Goal: Transaction & Acquisition: Purchase product/service

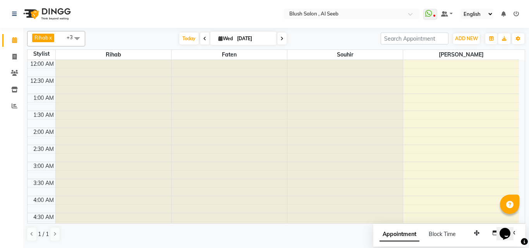
scroll to position [410, 0]
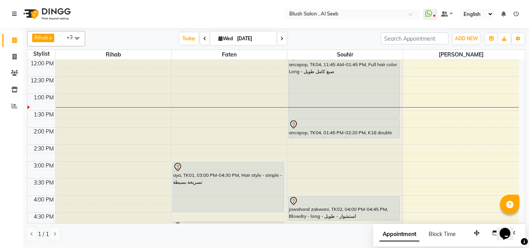
click at [309, 100] on div "ancapop, TK04, 11:45 AM-01:45 PM, Full hair color Long - صبغ كامل طويل" at bounding box center [344, 85] width 111 height 67
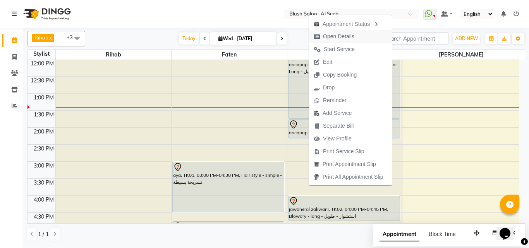
click at [332, 36] on span "Open Details" at bounding box center [338, 37] width 31 height 8
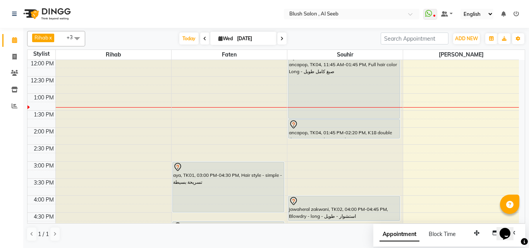
click at [346, 97] on div "ancapop, TK04, 11:45 AM-01:45 PM, Full hair color Long - صبغ كامل طويل" at bounding box center [344, 85] width 111 height 67
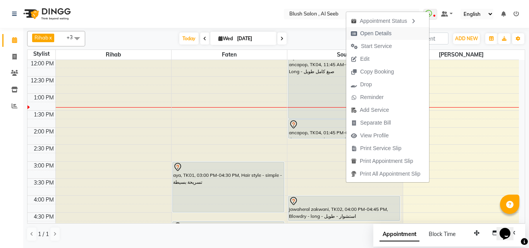
click at [361, 33] on span "Open Details" at bounding box center [375, 33] width 31 height 8
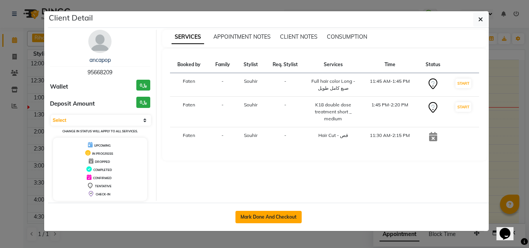
click at [281, 219] on button "Mark Done And Checkout" at bounding box center [269, 217] width 66 height 12
select select "service"
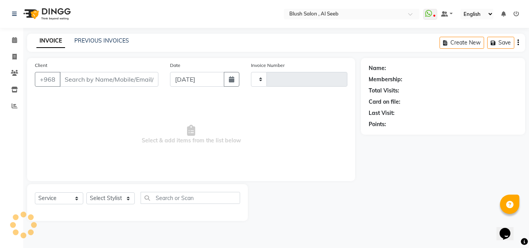
type input "0809"
select select "5589"
type input "95****09"
select select "40671"
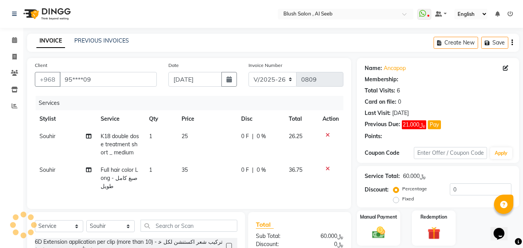
select select "1: Object"
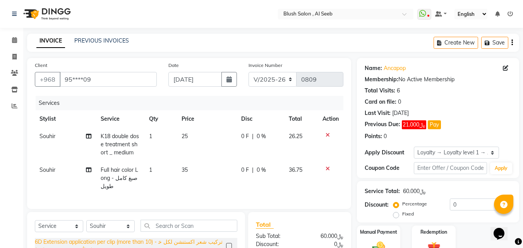
scroll to position [77, 0]
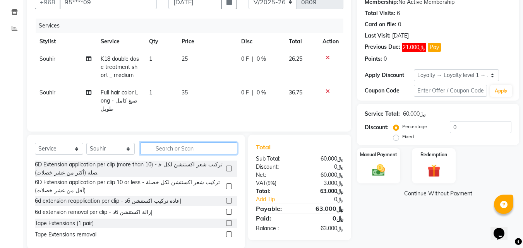
click at [181, 155] on input "text" at bounding box center [189, 149] width 97 height 12
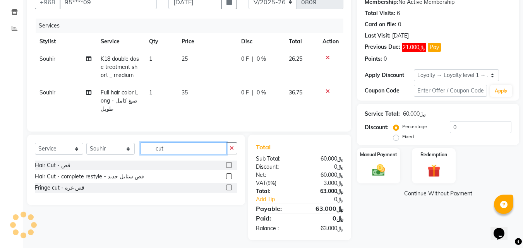
type input "cut"
click at [229, 168] on label at bounding box center [229, 165] width 6 height 6
click at [229, 168] on input "checkbox" at bounding box center [228, 165] width 5 height 5
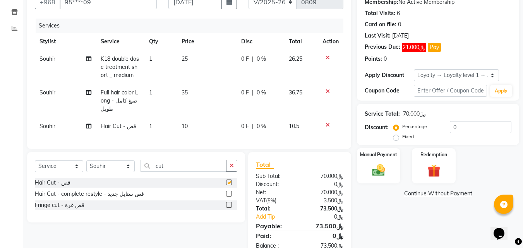
checkbox input "false"
click at [262, 97] on span "0 %" at bounding box center [261, 93] width 9 height 8
select select "40671"
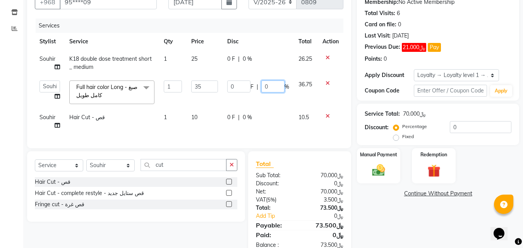
click at [270, 93] on input "0" at bounding box center [273, 87] width 23 height 12
type input "0"
type input "25"
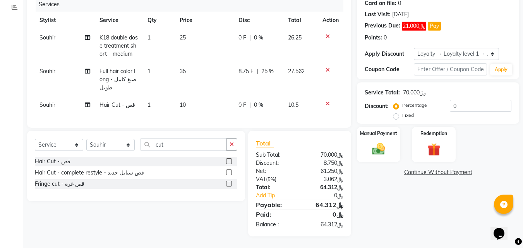
click at [410, 215] on div "Name: Ancapop Membership: No Active Membership Total Visits: 6 Card on file: 0 …" at bounding box center [441, 97] width 168 height 277
click at [378, 145] on img at bounding box center [379, 148] width 22 height 15
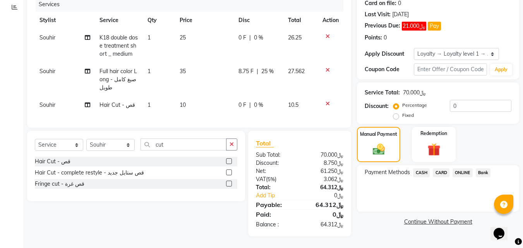
click at [444, 169] on span "CARD" at bounding box center [441, 173] width 17 height 9
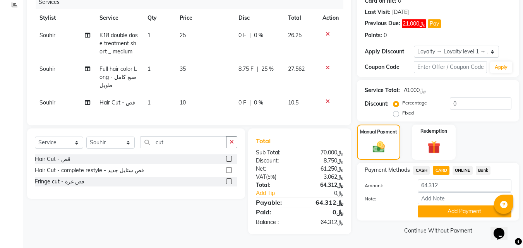
scroll to position [115, 0]
click at [470, 210] on button "Add Payment" at bounding box center [465, 212] width 94 height 12
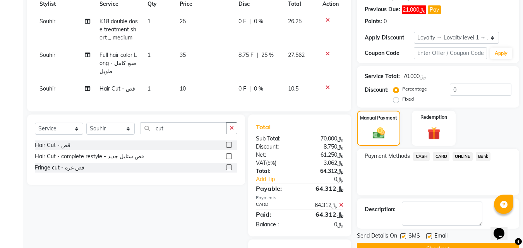
scroll to position [179, 0]
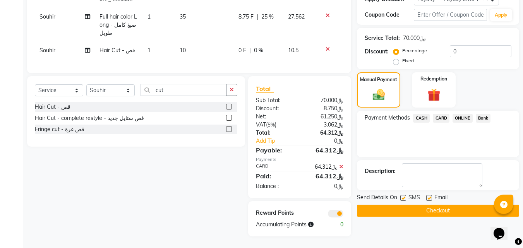
click at [445, 205] on button "Checkout" at bounding box center [438, 211] width 162 height 12
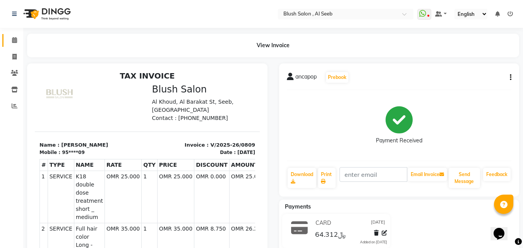
drag, startPoint x: 14, startPoint y: 35, endPoint x: 23, endPoint y: 54, distance: 20.6
click at [14, 35] on link "Calendar" at bounding box center [11, 40] width 19 height 13
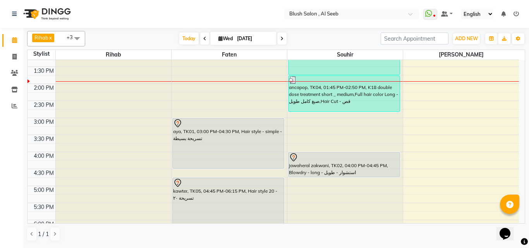
scroll to position [521, 0]
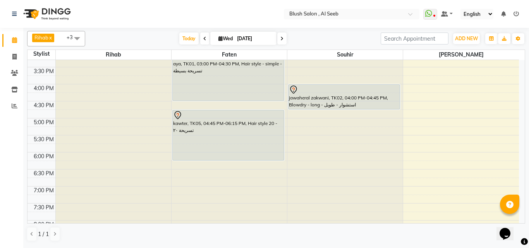
click at [246, 38] on input "[DATE]" at bounding box center [254, 39] width 39 height 12
select select "9"
select select "2025"
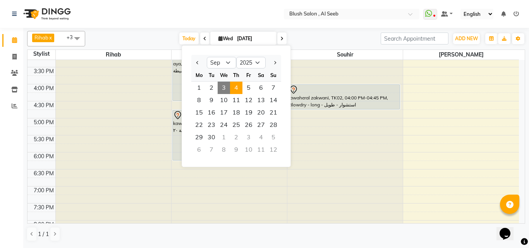
click at [241, 88] on span "4" at bounding box center [236, 88] width 12 height 12
type input "[DATE]"
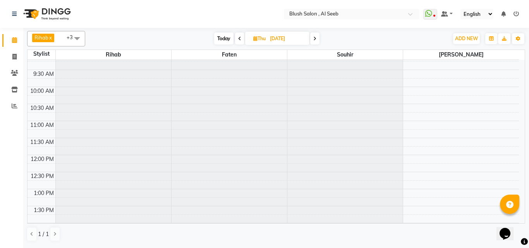
scroll to position [327, 0]
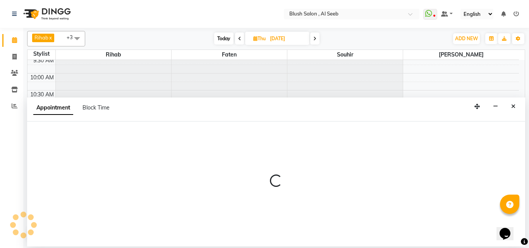
select select "40671"
select select "660"
select select "tentative"
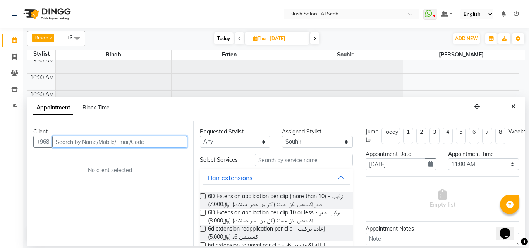
click at [136, 145] on input "text" at bounding box center [119, 142] width 135 height 12
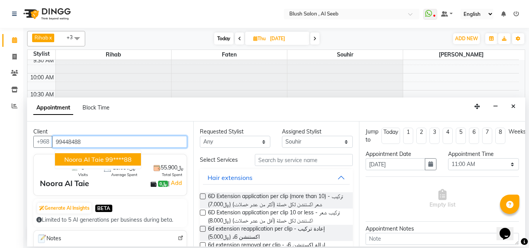
click at [114, 161] on ngb-highlight "99****88" at bounding box center [118, 160] width 26 height 8
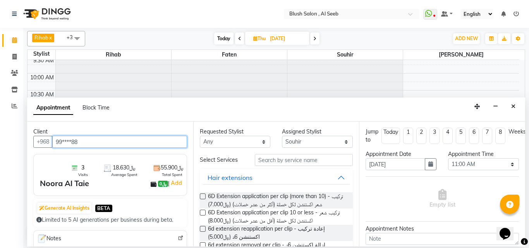
type input "99****88"
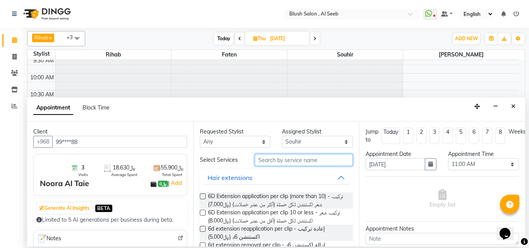
click at [260, 162] on input "text" at bounding box center [304, 160] width 98 height 12
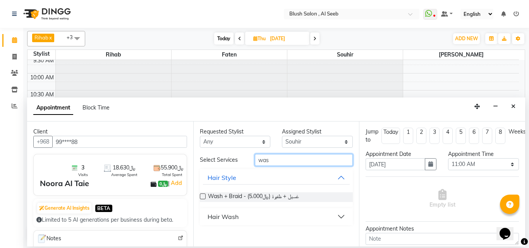
type input "was"
click at [342, 224] on button "Hair Wash" at bounding box center [276, 217] width 147 height 14
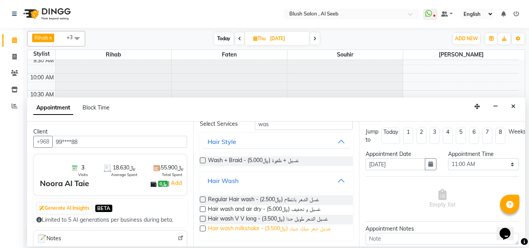
scroll to position [44, 0]
click at [203, 229] on label at bounding box center [203, 229] width 6 height 6
click at [203, 229] on input "checkbox" at bounding box center [202, 229] width 5 height 5
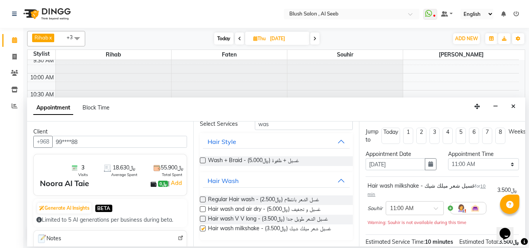
checkbox input "false"
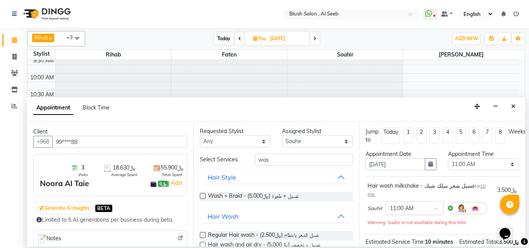
scroll to position [0, 0]
click at [269, 164] on input "was" at bounding box center [304, 160] width 98 height 12
type input "w"
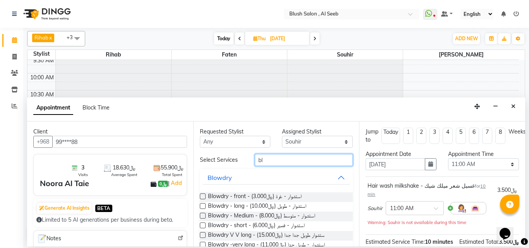
type input "bl"
click at [204, 209] on label at bounding box center [203, 206] width 6 height 6
click at [204, 210] on input "checkbox" at bounding box center [202, 207] width 5 height 5
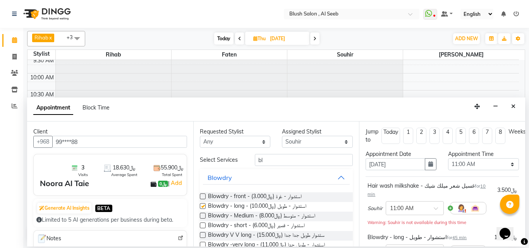
checkbox input "false"
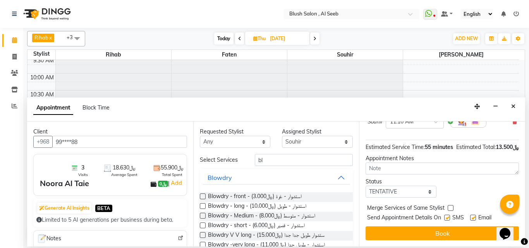
scroll to position [145, 0]
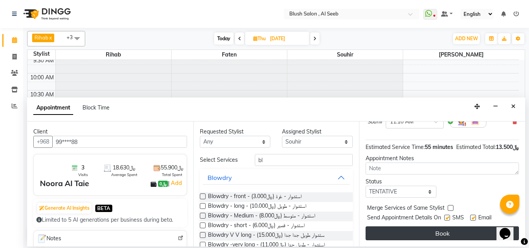
click at [452, 230] on button "Book" at bounding box center [442, 234] width 153 height 14
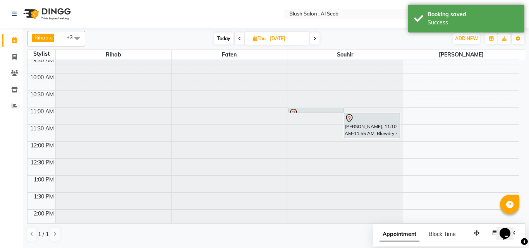
click at [284, 39] on input "[DATE]" at bounding box center [287, 39] width 39 height 12
select select "9"
select select "2025"
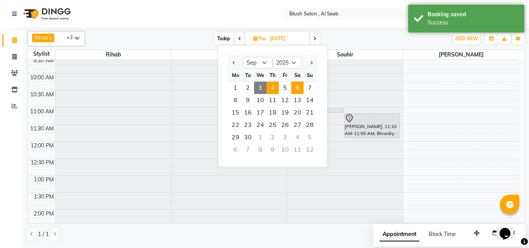
click at [301, 93] on span "6" at bounding box center [297, 88] width 12 height 12
type input "[DATE]"
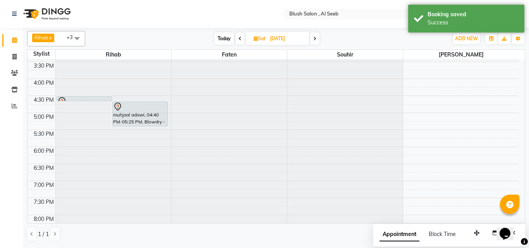
scroll to position [560, 0]
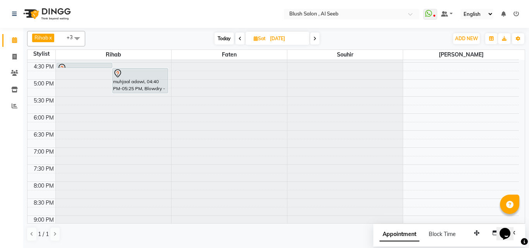
click at [285, 40] on input "[DATE]" at bounding box center [287, 39] width 39 height 12
select select "9"
select select "2025"
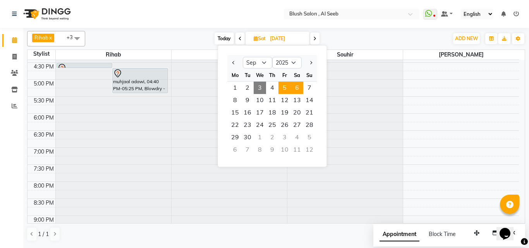
click at [288, 86] on span "5" at bounding box center [285, 88] width 12 height 12
type input "[DATE]"
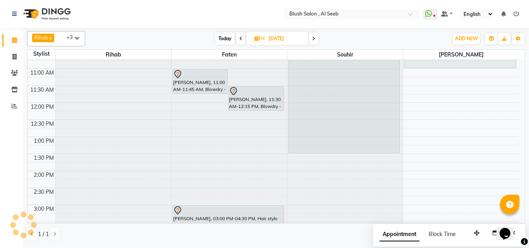
scroll to position [211, 0]
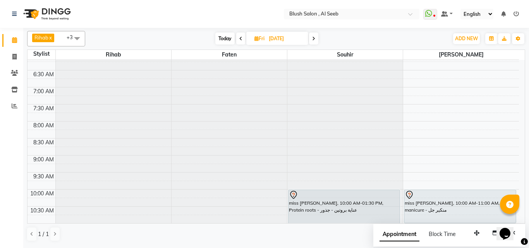
click at [280, 40] on input "[DATE]" at bounding box center [286, 39] width 39 height 12
select select "9"
select select "2025"
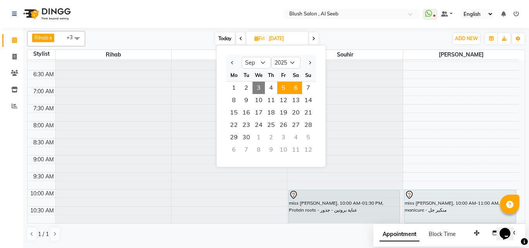
click at [298, 92] on span "6" at bounding box center [296, 88] width 12 height 12
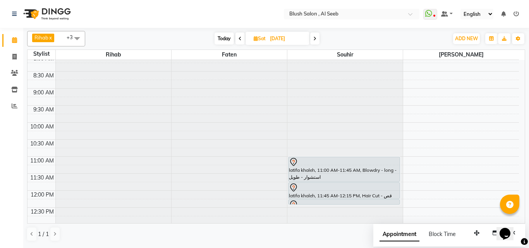
scroll to position [289, 0]
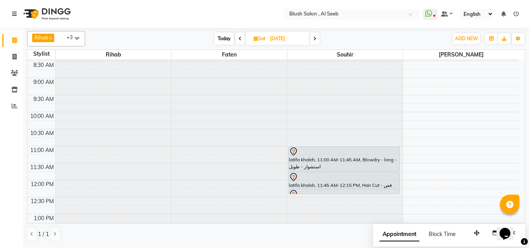
click at [223, 38] on span "Today" at bounding box center [224, 39] width 19 height 12
type input "[DATE]"
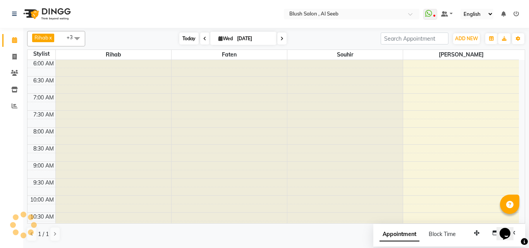
scroll to position [444, 0]
